Goal: Task Accomplishment & Management: Use online tool/utility

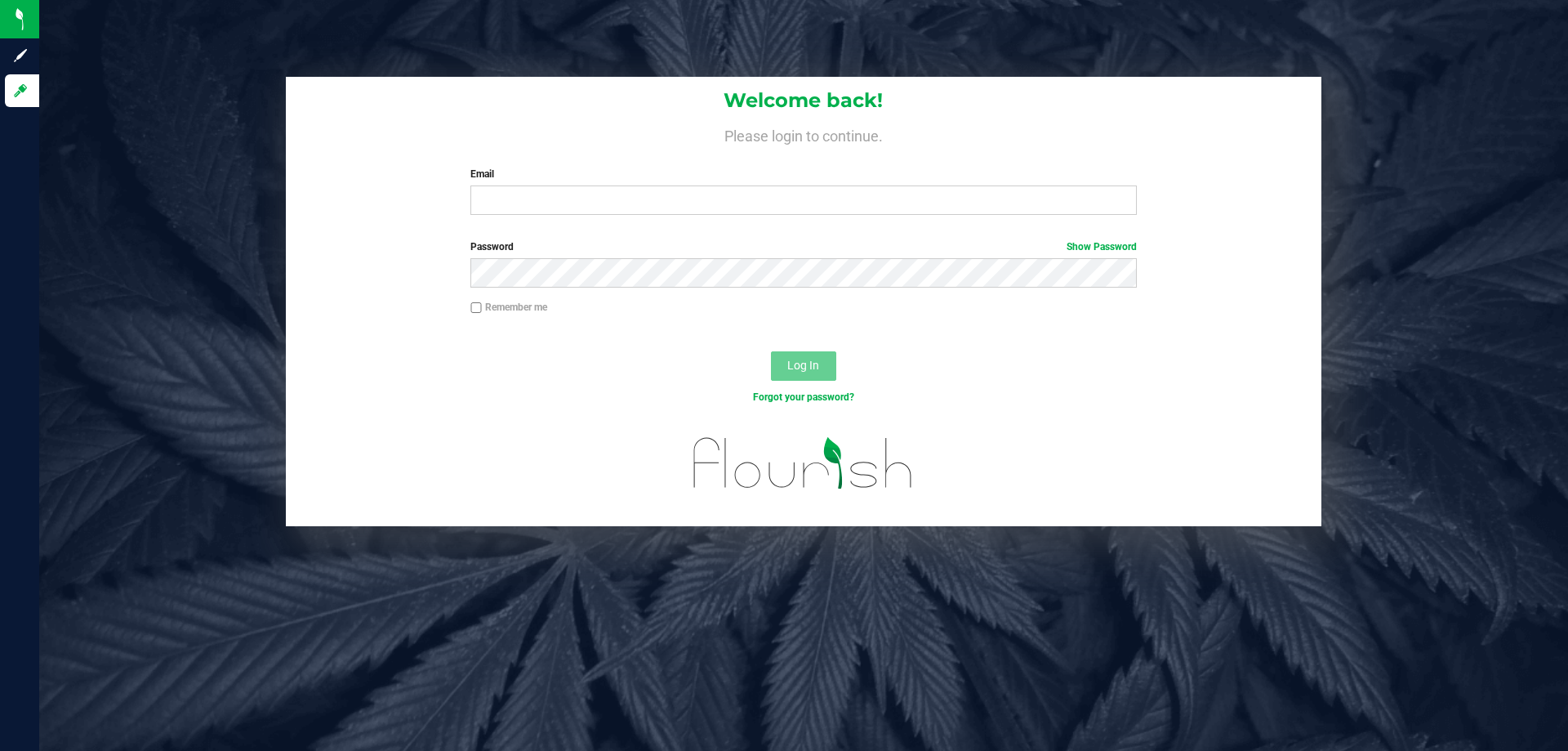
click at [829, 218] on div "Welcome back! Please login to continue. Email Required Please format your email…" at bounding box center [803, 152] width 1036 height 151
click at [825, 213] on input "Email" at bounding box center [803, 200] width 665 height 29
type input "sgallaher@liveparallel.com"
click at [771, 352] on button "Log In" at bounding box center [804, 366] width 66 height 29
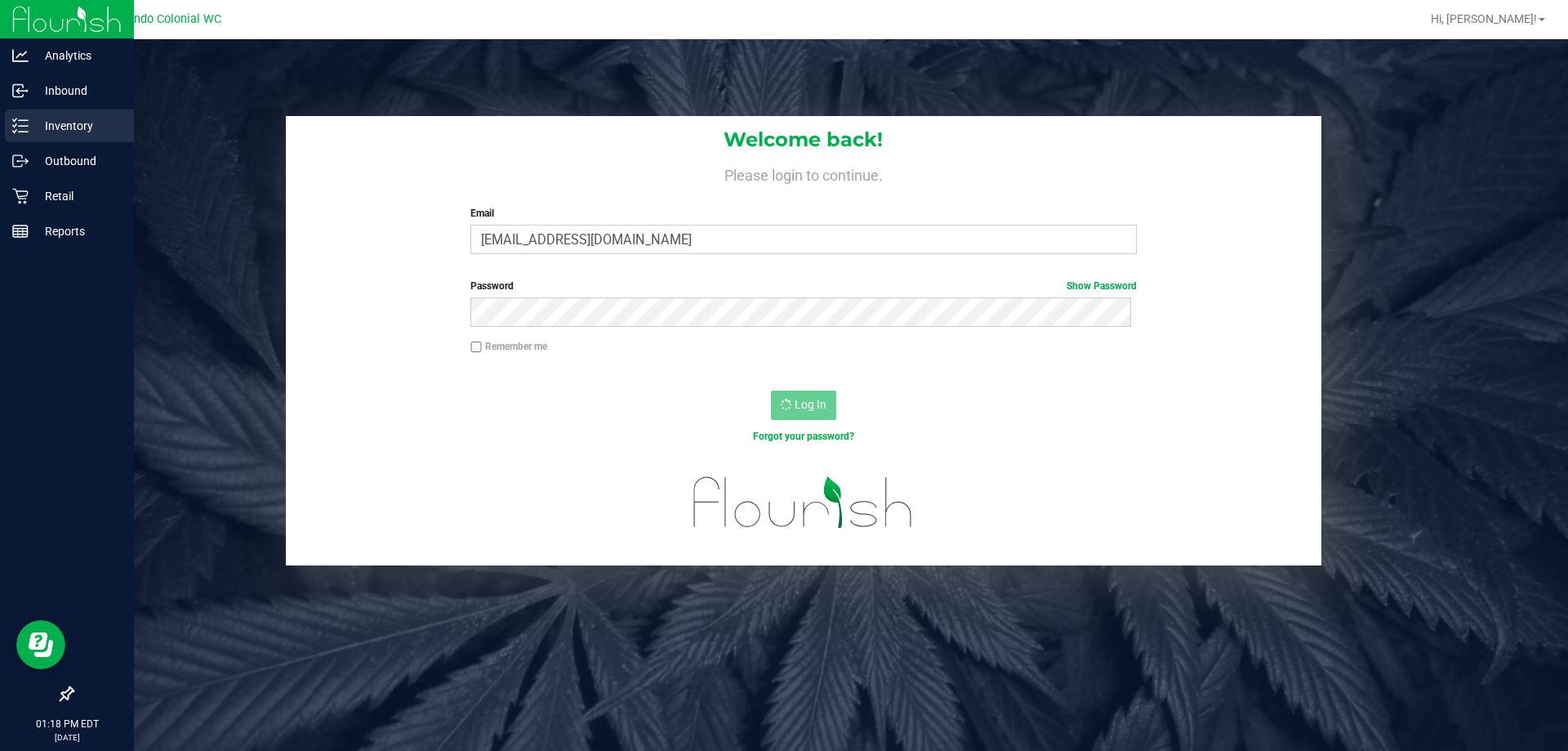
click at [25, 124] on icon at bounding box center [20, 126] width 16 height 16
click at [20, 188] on div "Retail" at bounding box center [69, 196] width 129 height 33
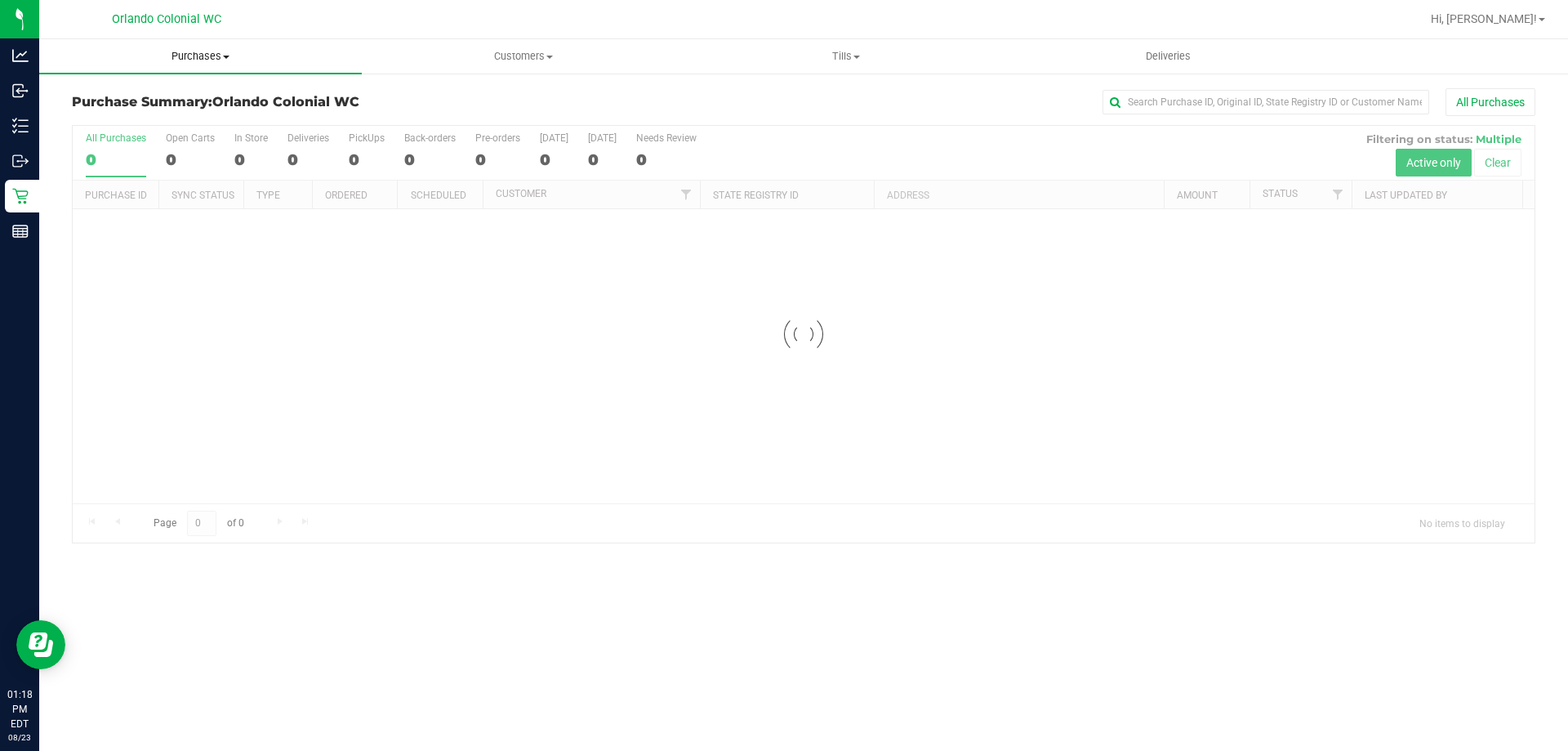
click at [220, 53] on span "Purchases" at bounding box center [201, 56] width 322 height 15
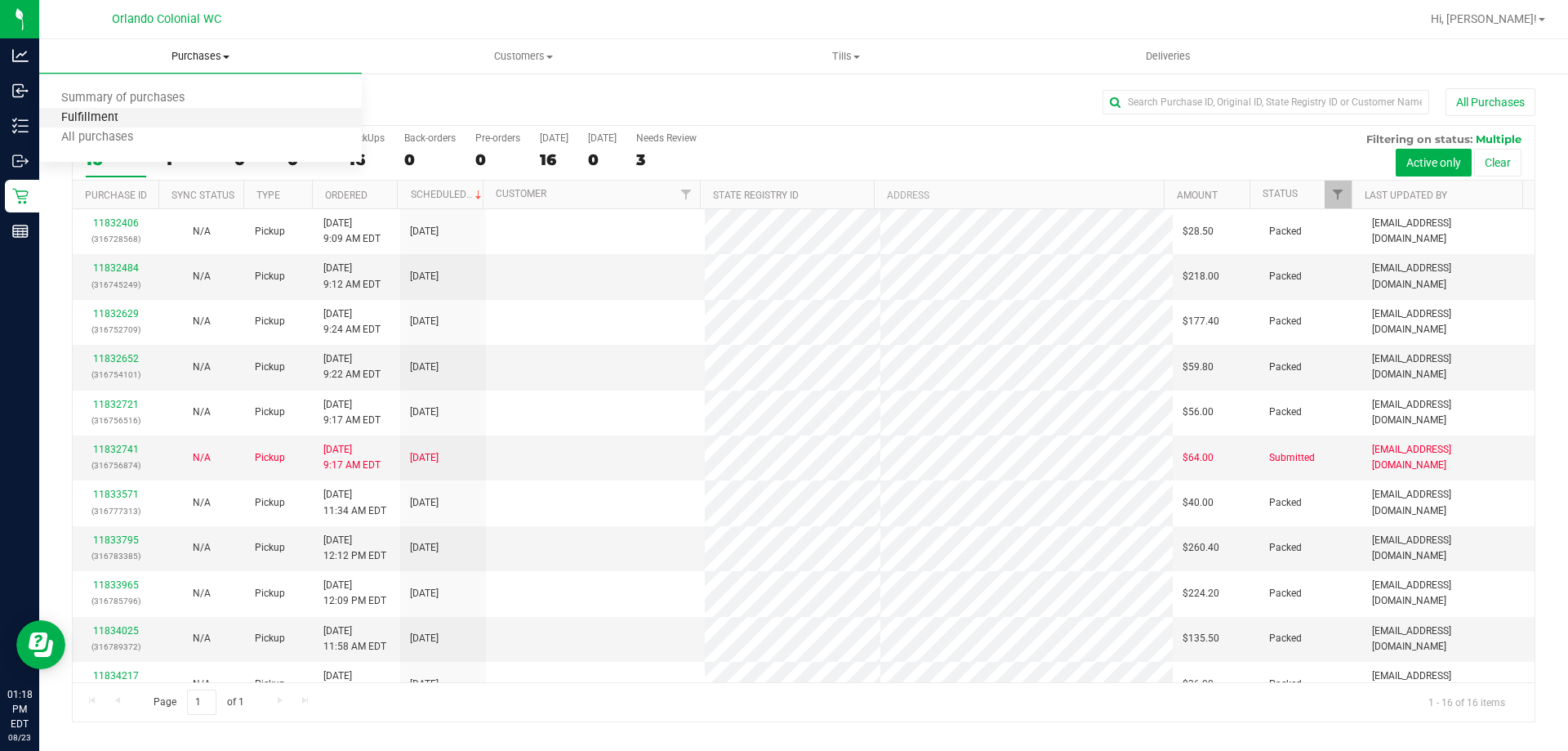
click at [127, 116] on span "Fulfillment" at bounding box center [90, 118] width 101 height 14
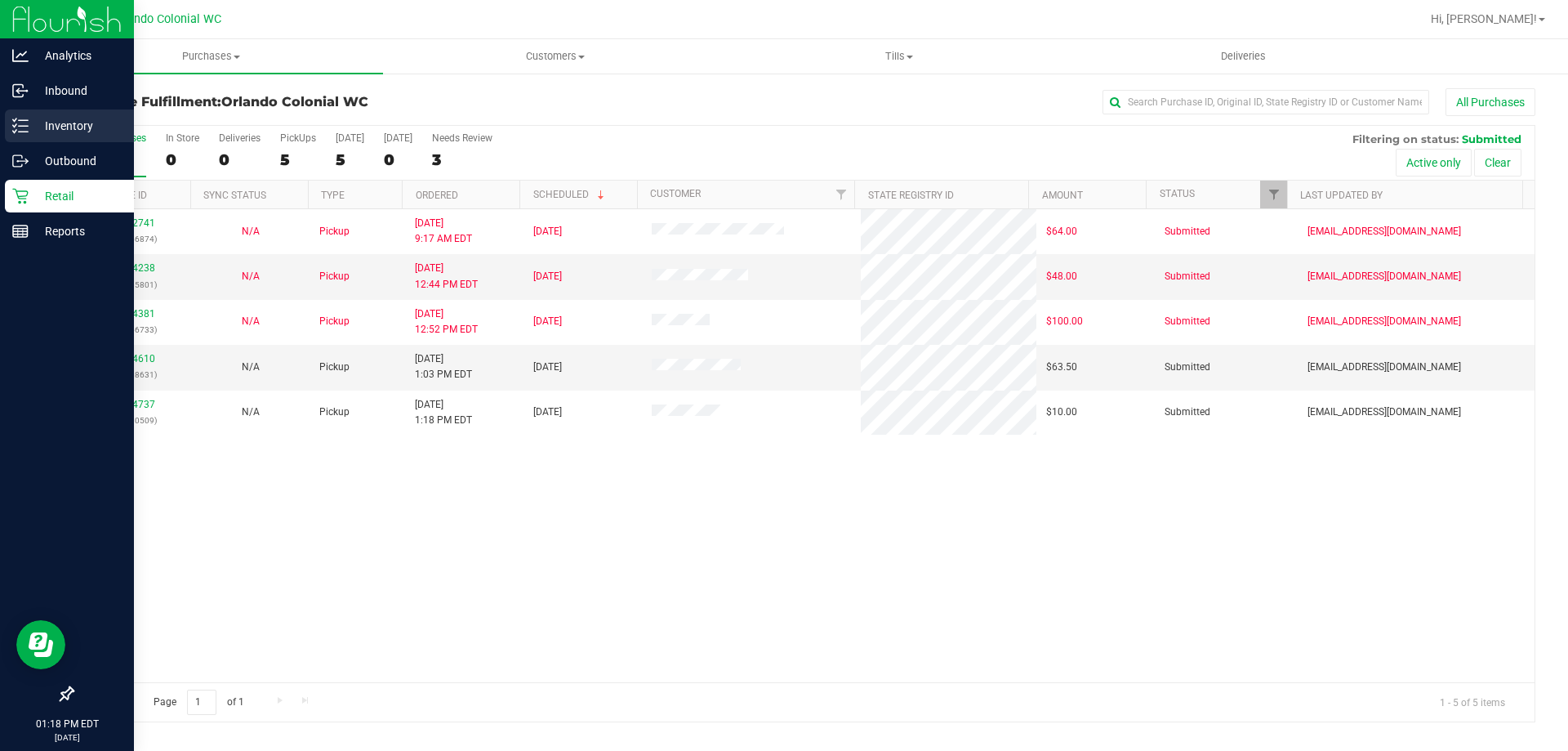
click at [29, 114] on div "Inventory" at bounding box center [69, 126] width 129 height 33
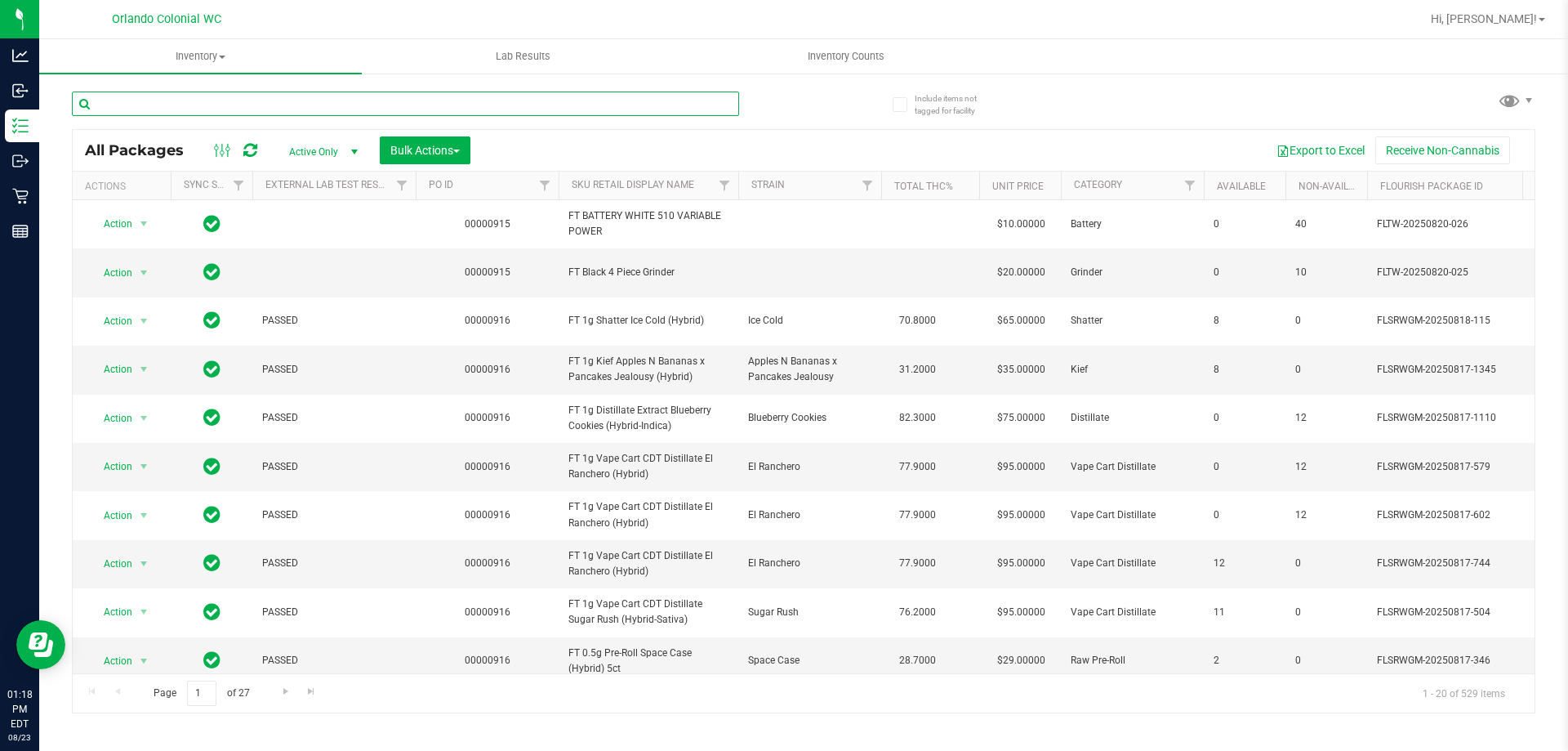
drag, startPoint x: 201, startPoint y: 110, endPoint x: 201, endPoint y: 97, distance: 13.0
click at [201, 110] on input "text" at bounding box center [406, 104] width 667 height 24
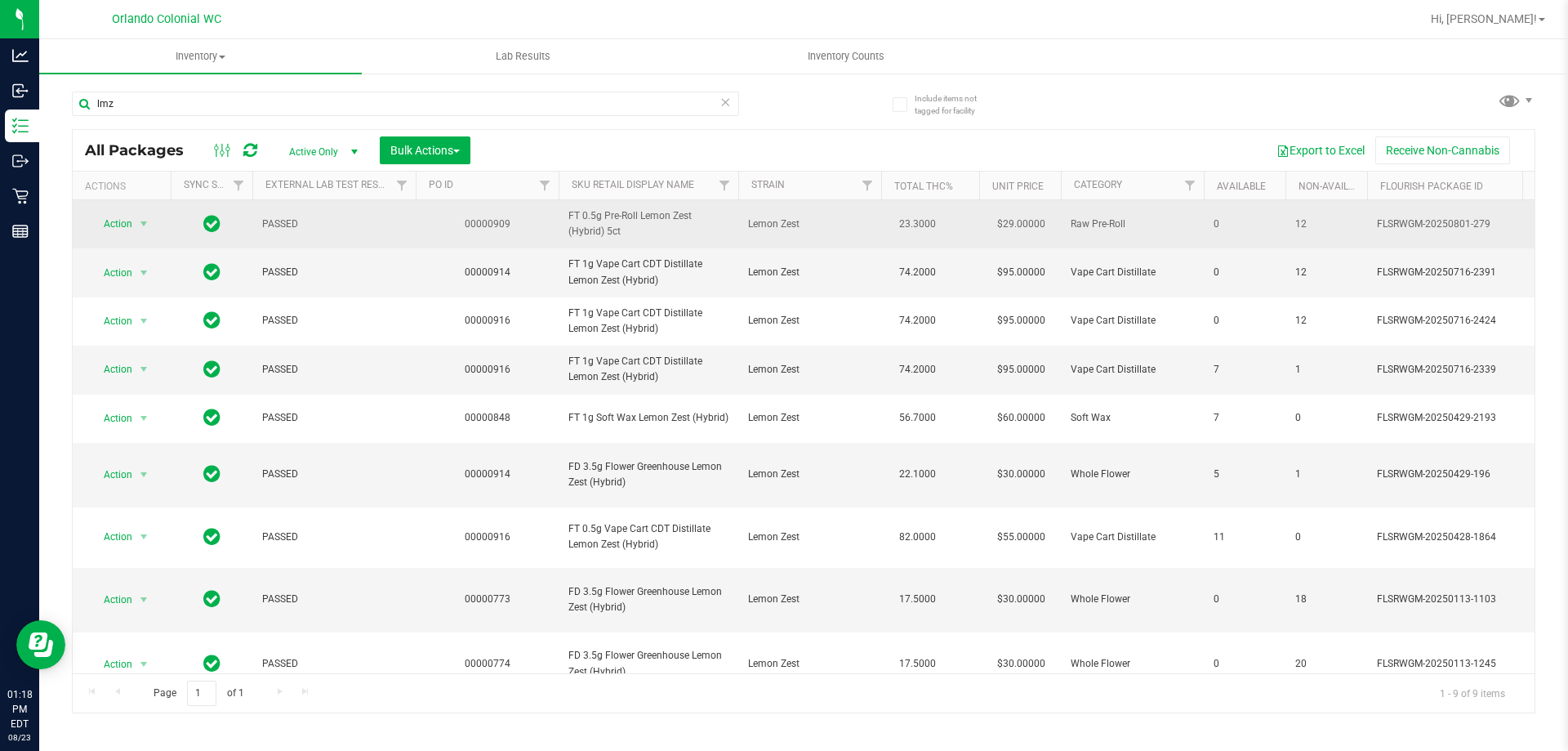
click at [633, 223] on span "FT 0.5g Pre-Roll Lemon Zest (Hybrid) 5ct" at bounding box center [649, 223] width 160 height 31
copy tr "FT 0.5g Pre-Roll Lemon Zest (Hybrid) 5ct"
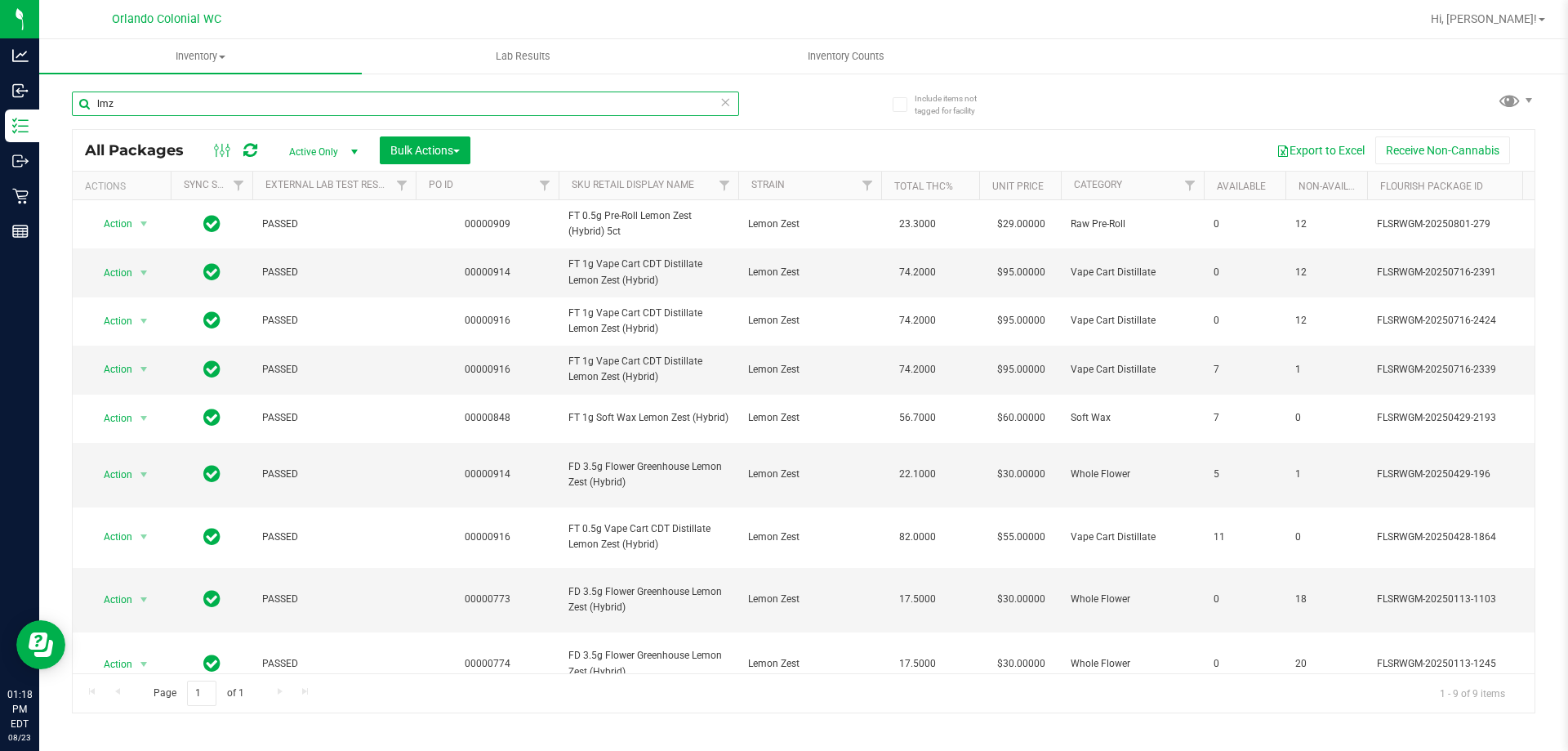
click at [589, 104] on input "lmz" at bounding box center [406, 104] width 667 height 24
paste input "FT 0.5g Pre-Roll Lemon Zest (Hybrid) 5ct"
type input "FT 0.5g Pre-Roll Lemon Zest (Hybrid) 5ct"
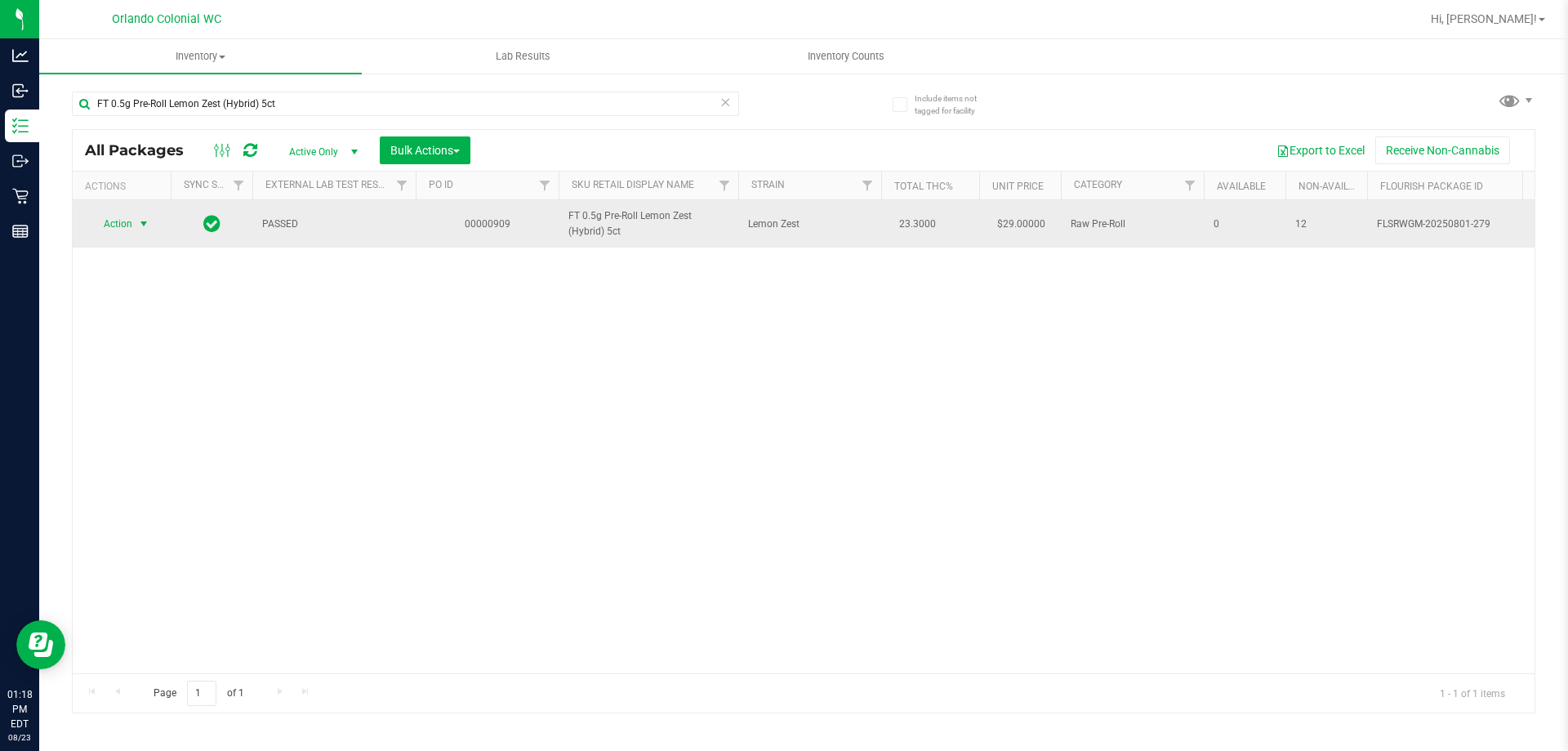
click at [119, 219] on span "Action" at bounding box center [111, 224] width 44 height 23
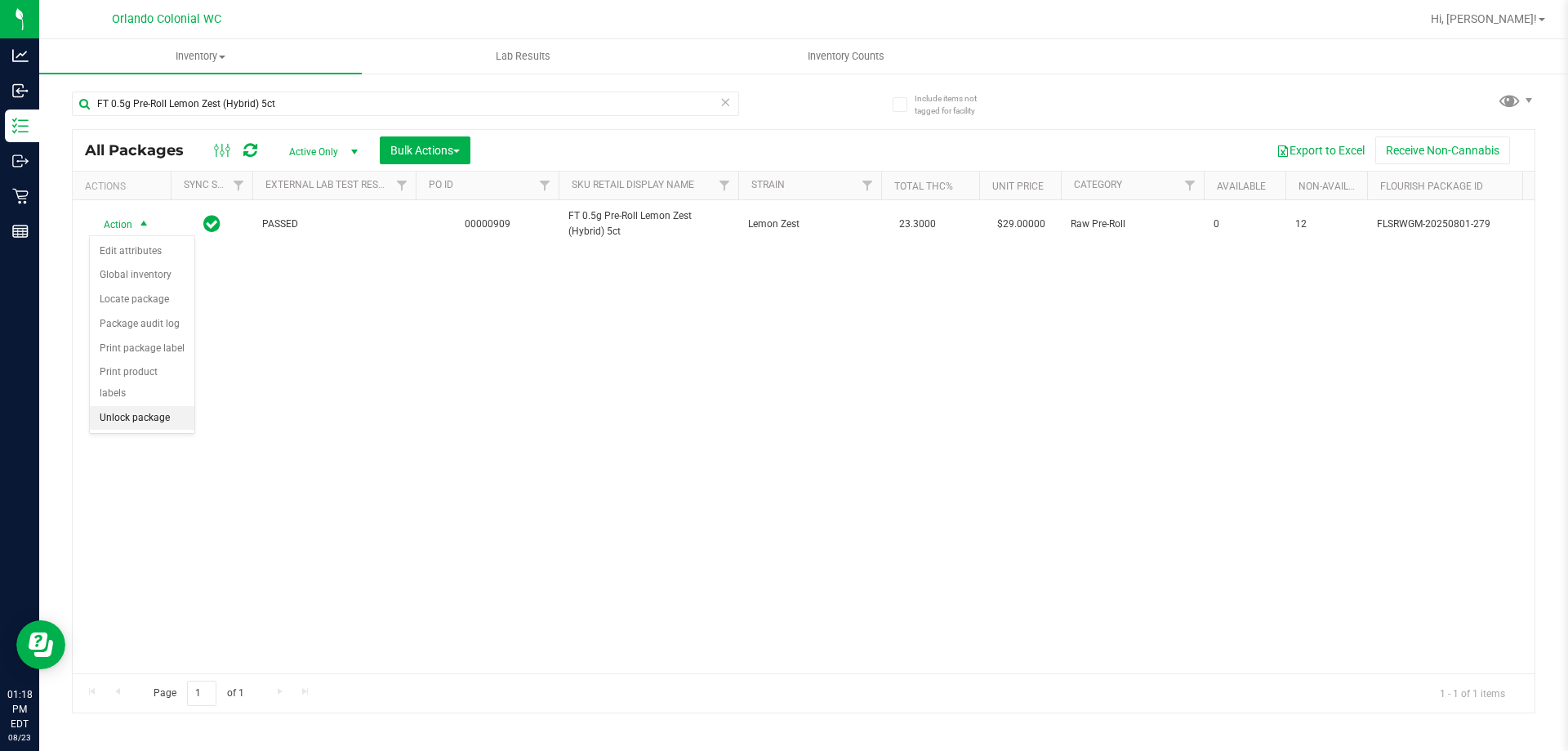
click at [156, 406] on li "Unlock package" at bounding box center [142, 418] width 105 height 24
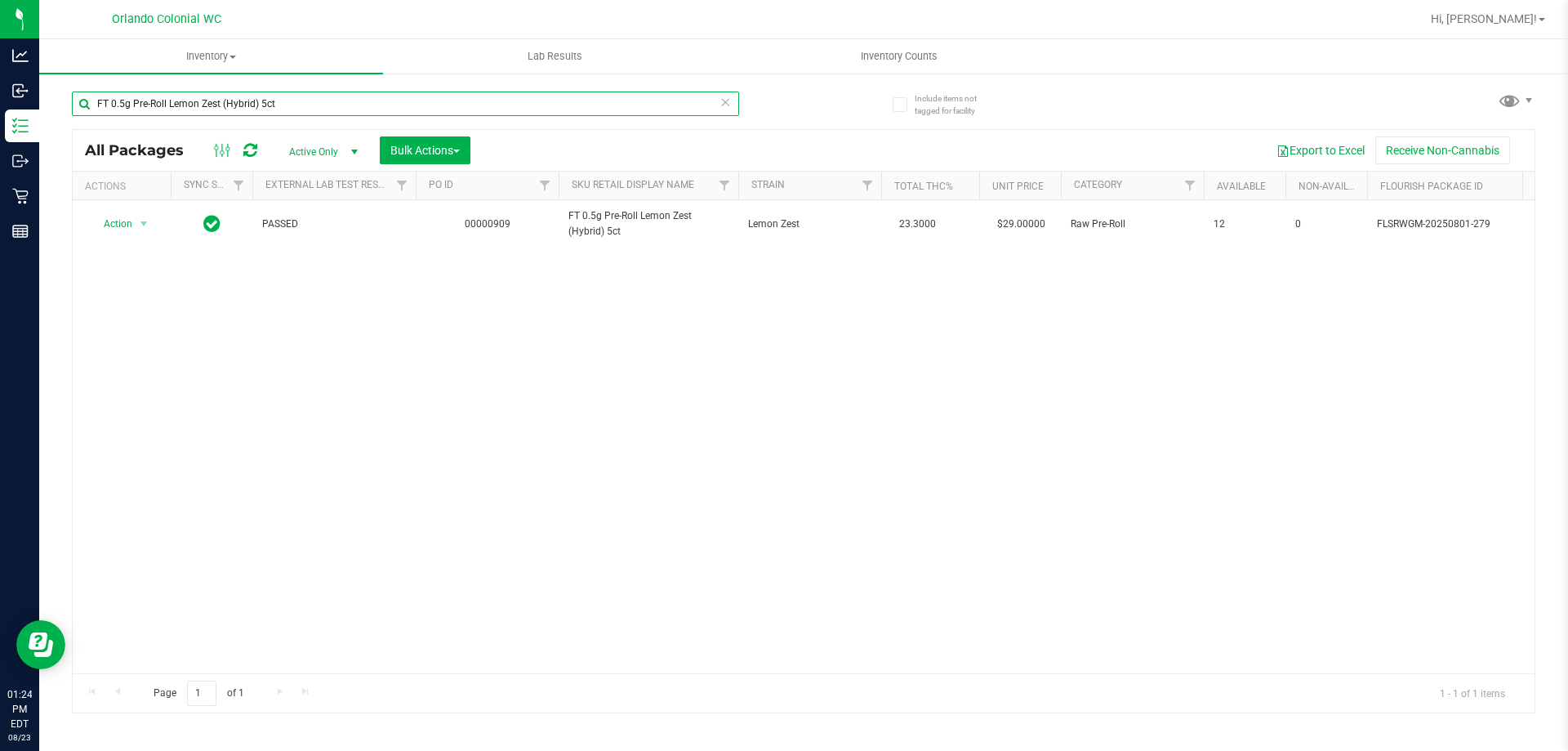
click at [306, 99] on input "FT 0.5g Pre-Roll Lemon Zest (Hybrid) 5ct" at bounding box center [406, 104] width 667 height 24
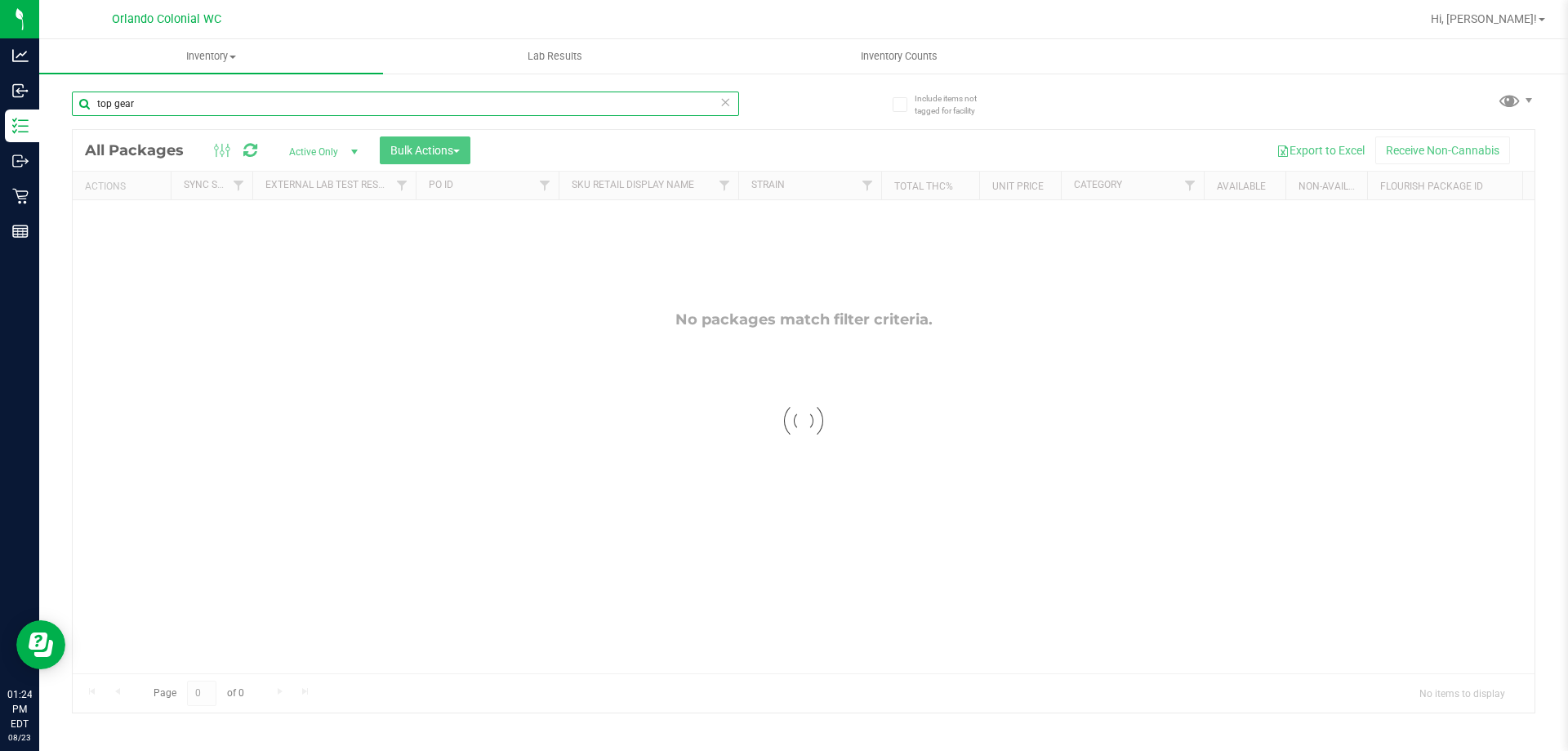
type input "top gear"
